Goal: Task Accomplishment & Management: Complete application form

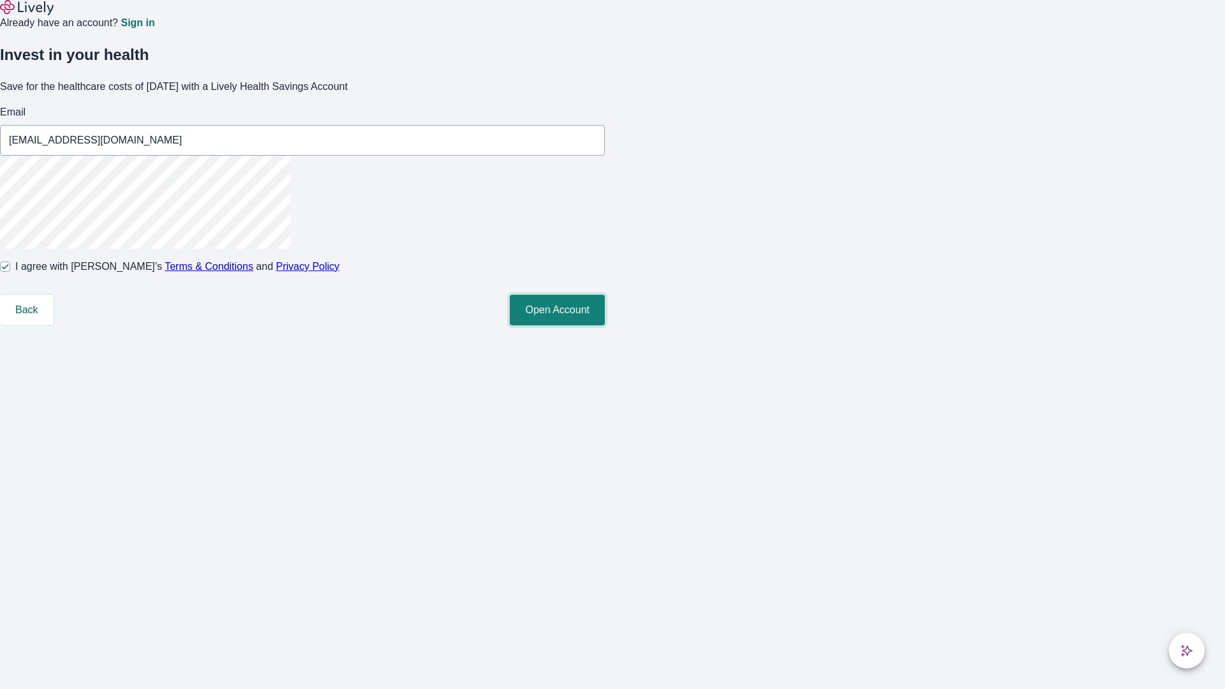
click at [605, 325] on button "Open Account" at bounding box center [557, 310] width 95 height 31
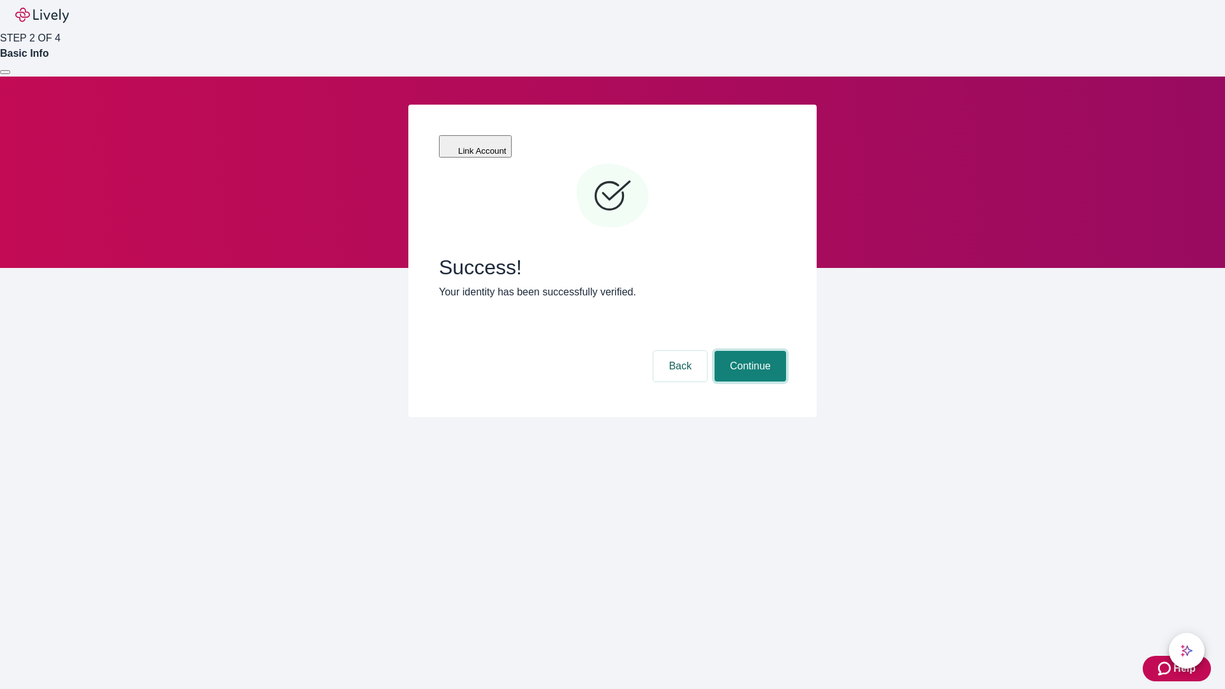
click at [748, 351] on button "Continue" at bounding box center [749, 366] width 71 height 31
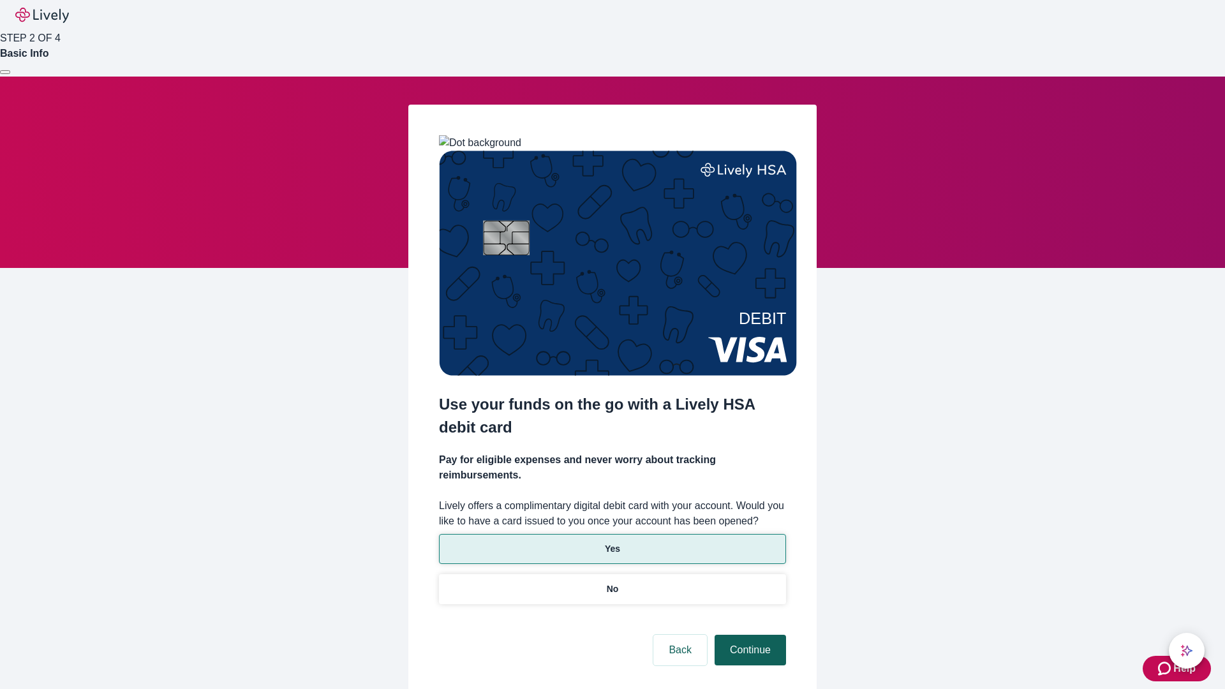
click at [612, 582] on p "No" at bounding box center [613, 588] width 12 height 13
click at [748, 635] on button "Continue" at bounding box center [749, 650] width 71 height 31
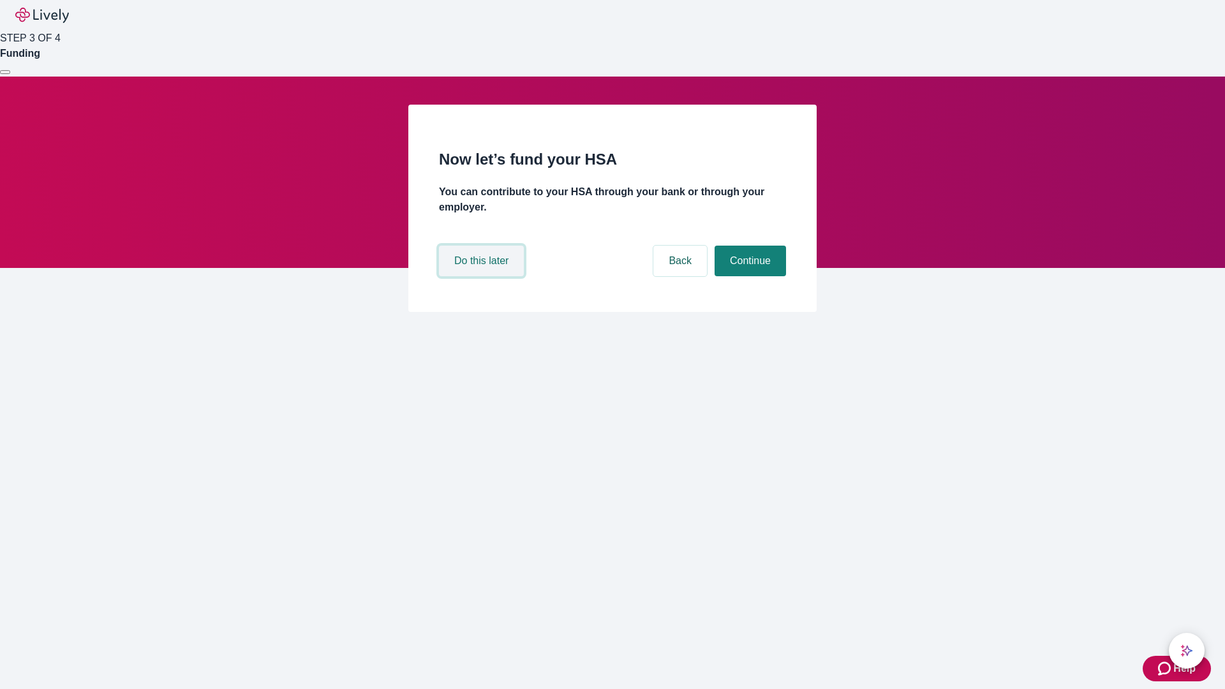
click at [483, 276] on button "Do this later" at bounding box center [481, 261] width 85 height 31
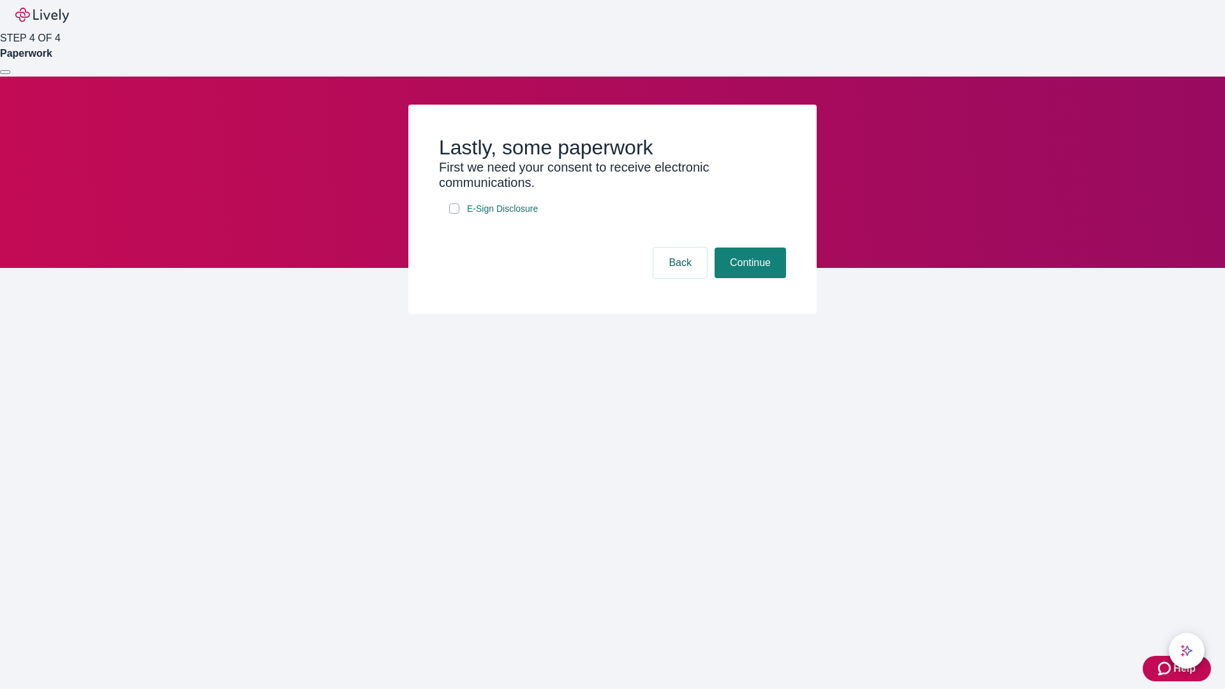
click at [454, 214] on input "E-Sign Disclosure" at bounding box center [454, 209] width 10 height 10
checkbox input "true"
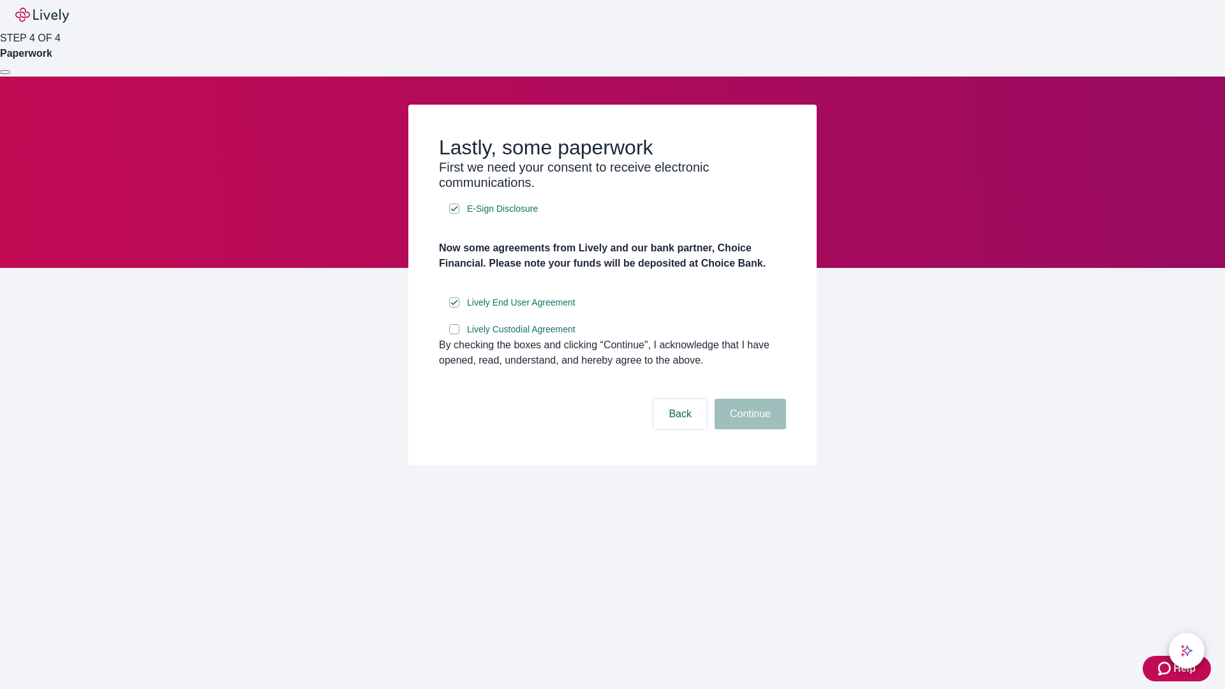
click at [454, 334] on input "Lively Custodial Agreement" at bounding box center [454, 329] width 10 height 10
checkbox input "true"
click at [748, 429] on button "Continue" at bounding box center [749, 414] width 71 height 31
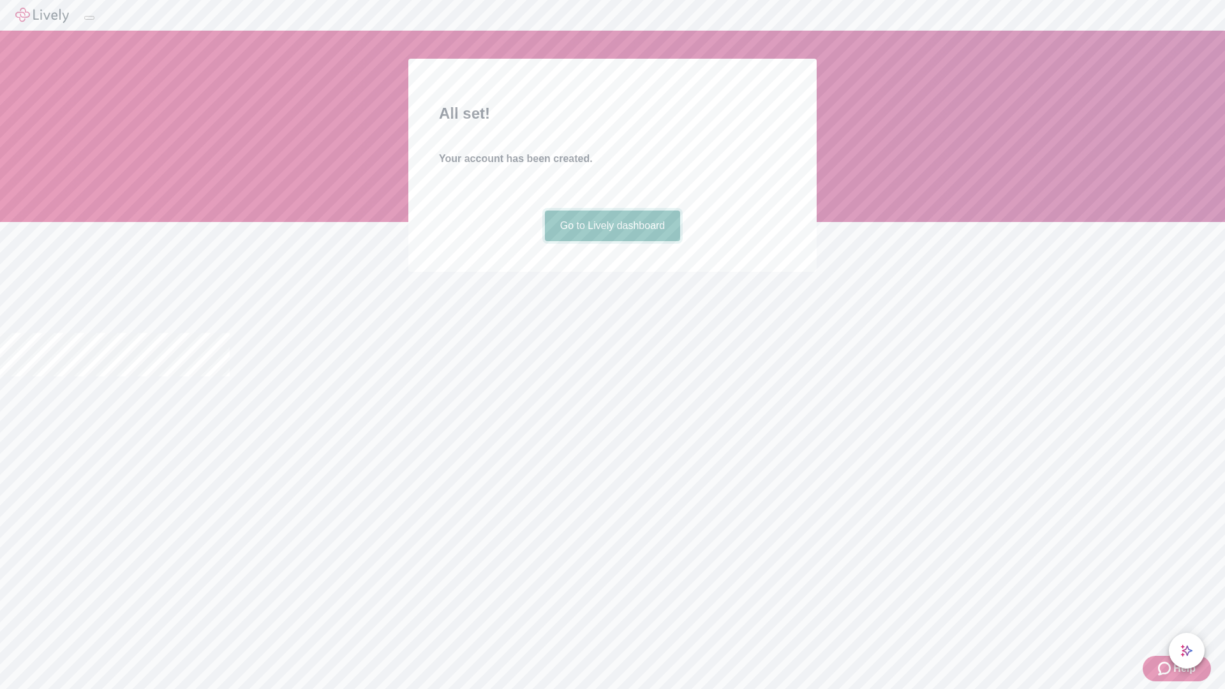
click at [612, 241] on link "Go to Lively dashboard" at bounding box center [613, 226] width 136 height 31
